Goal: Information Seeking & Learning: Check status

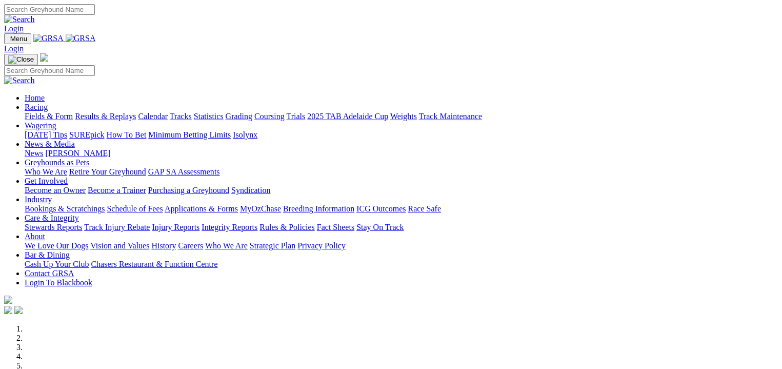
click at [127, 112] on link "Results & Replays" at bounding box center [105, 116] width 61 height 9
